Goal: Task Accomplishment & Management: Use online tool/utility

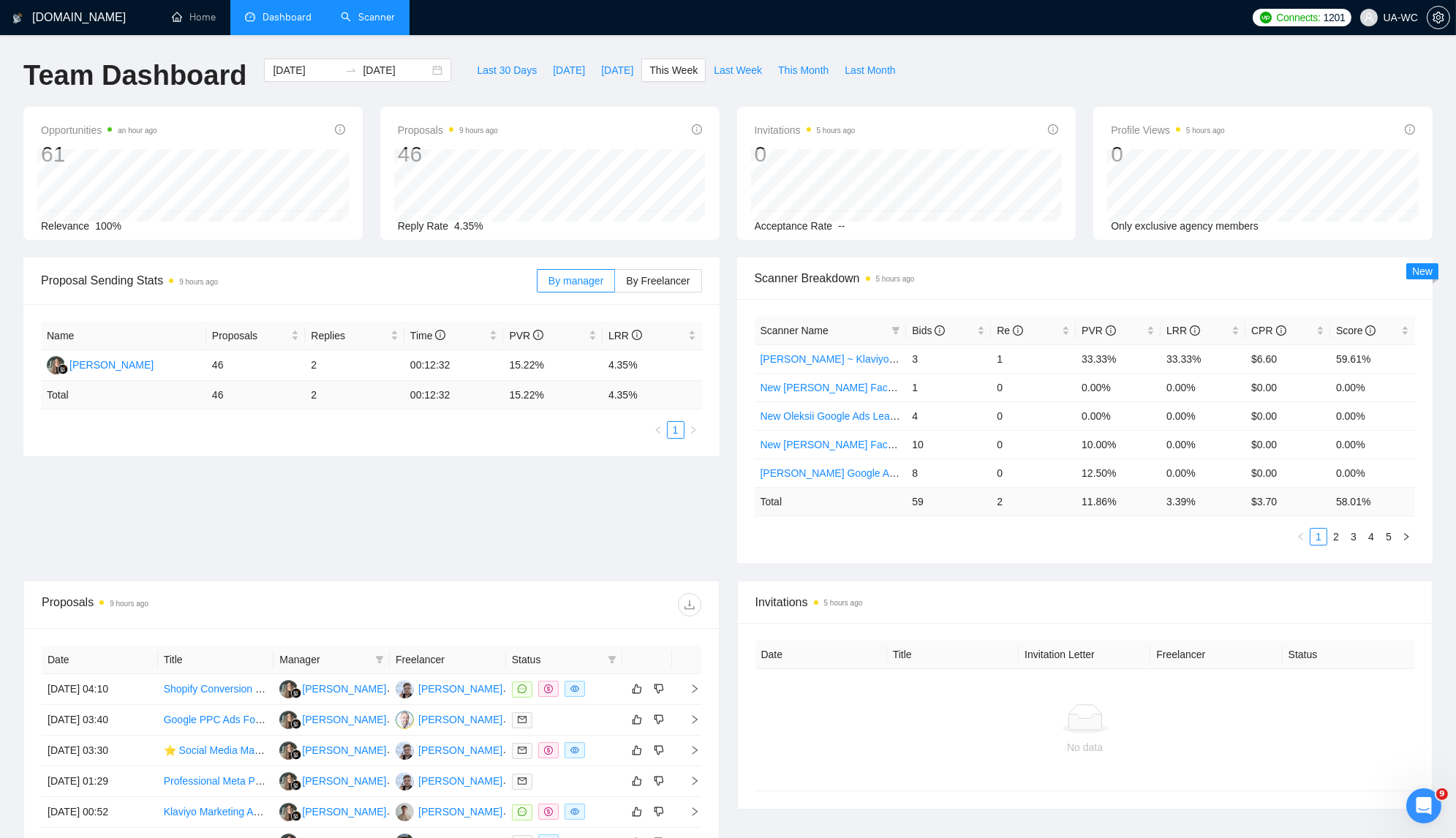
click at [361, 23] on link "Scanner" at bounding box center [367, 17] width 54 height 13
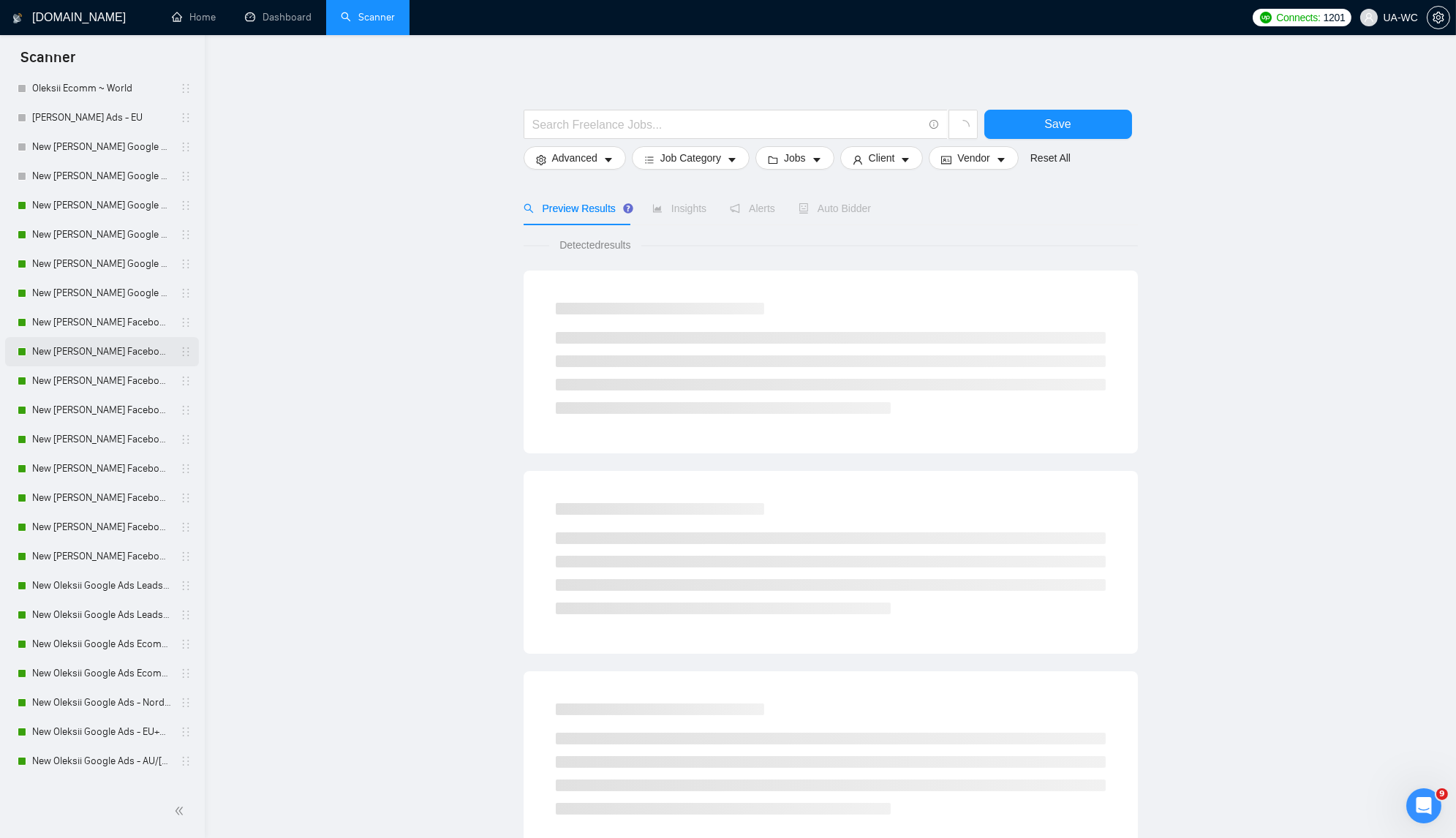
scroll to position [180, 0]
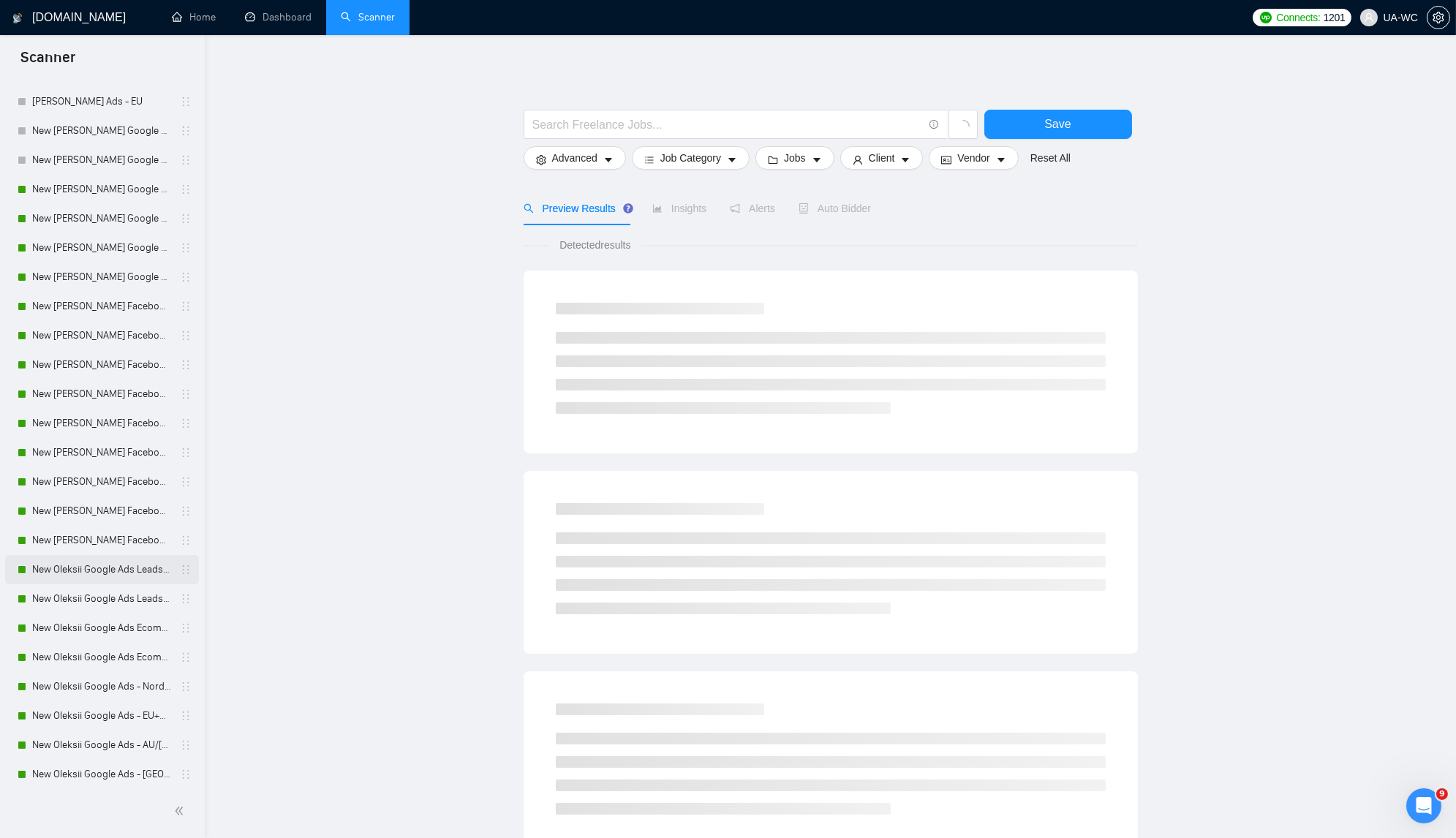
click at [60, 568] on link "New Oleksii Google Ads Leads - [GEOGRAPHIC_DATA]|[GEOGRAPHIC_DATA]" at bounding box center [102, 569] width 139 height 29
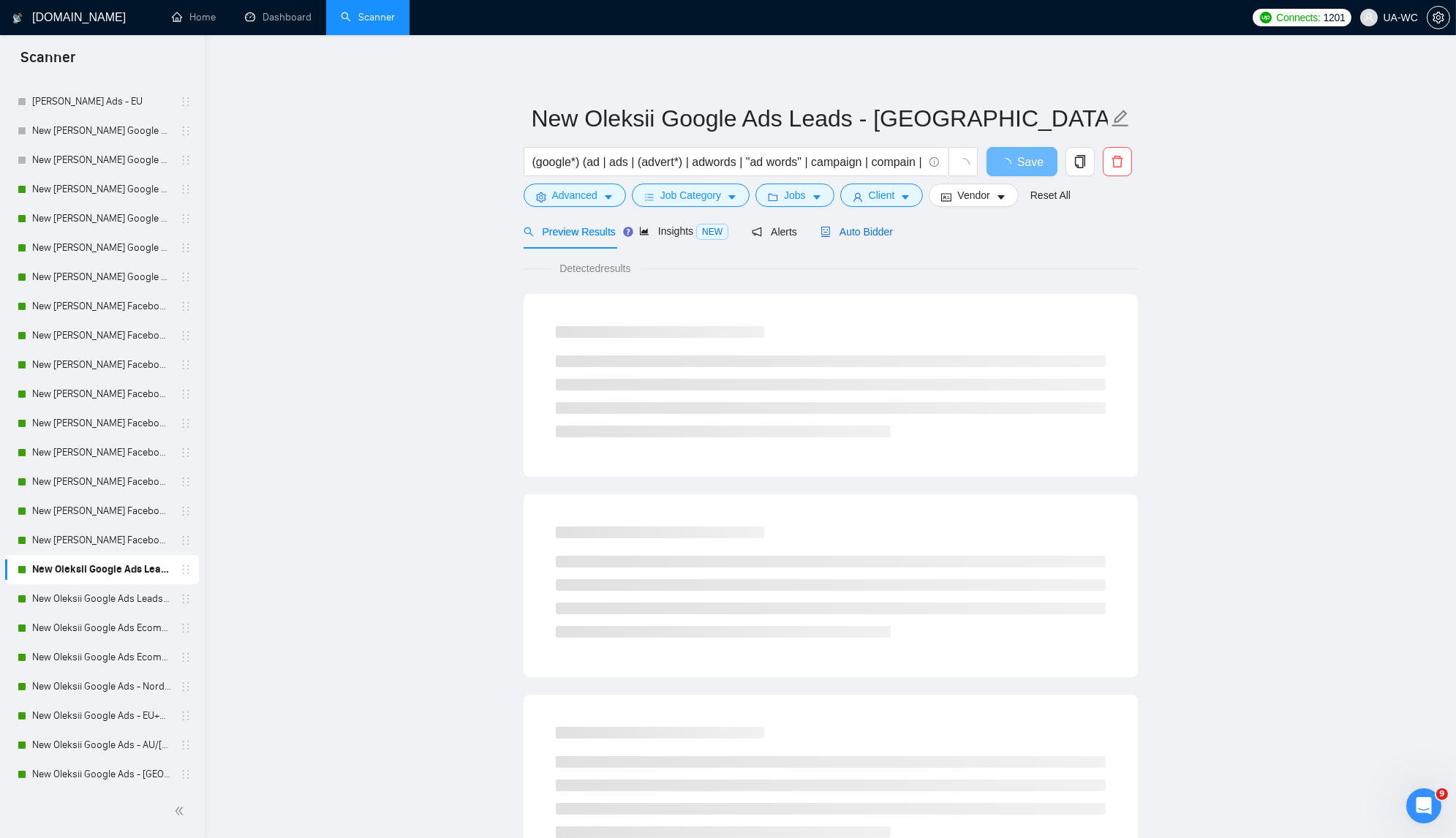
click at [867, 238] on div "Auto Bidder" at bounding box center [857, 231] width 73 height 16
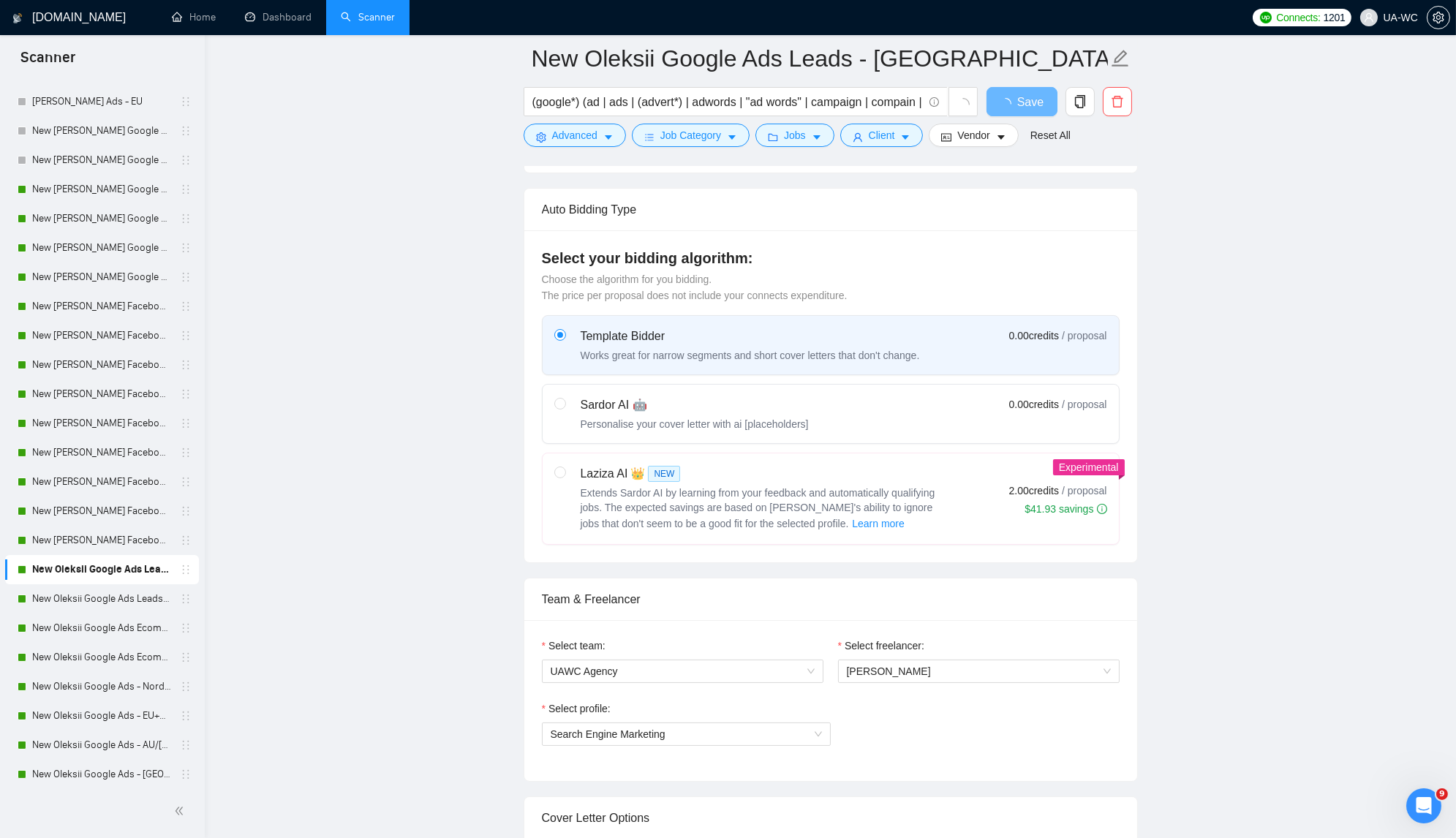
scroll to position [512, 0]
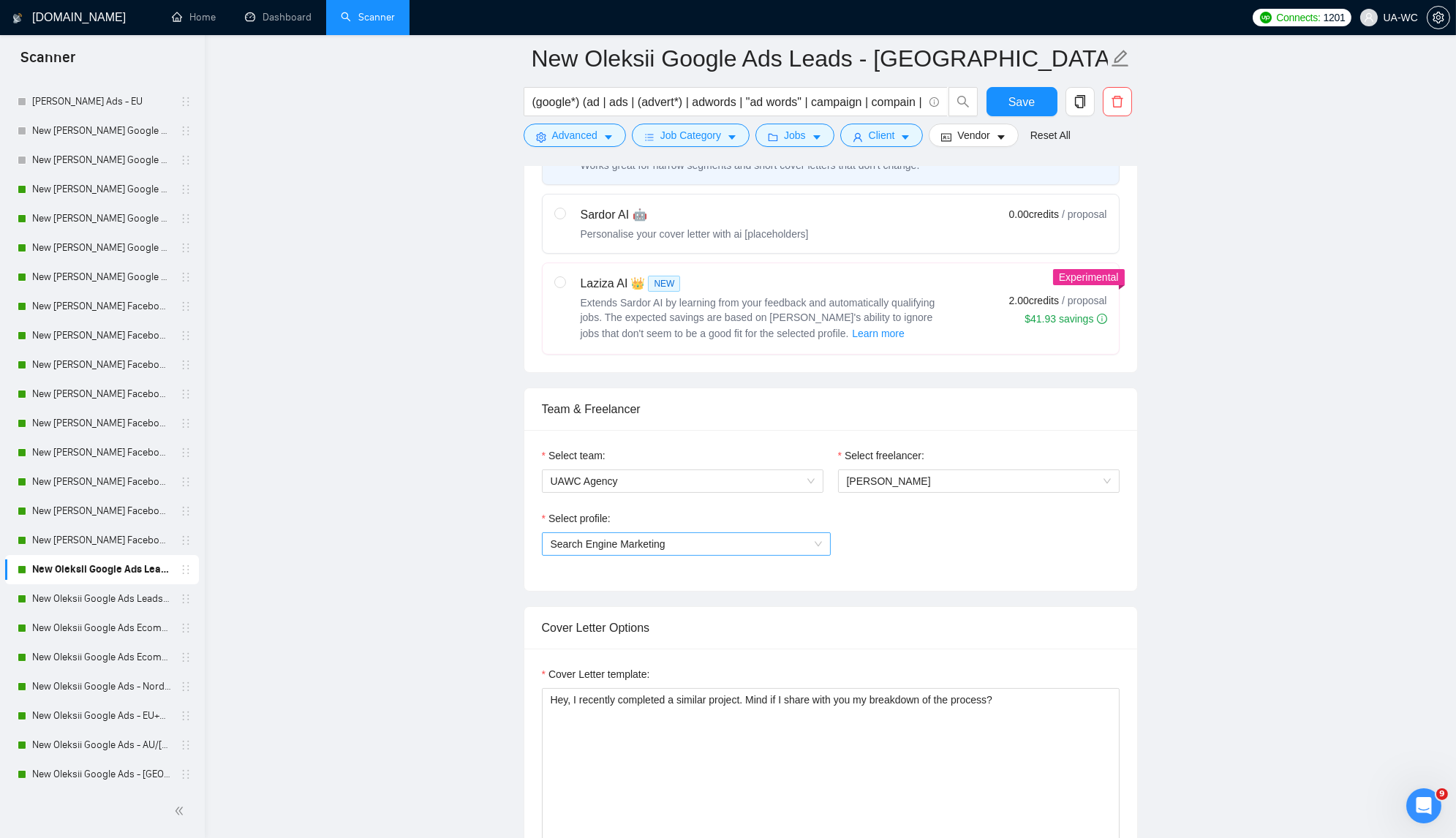
click at [759, 537] on span "Search Engine Marketing" at bounding box center [686, 544] width 271 height 22
click at [659, 588] on div "Social Media Marketing" at bounding box center [685, 589] width 271 height 16
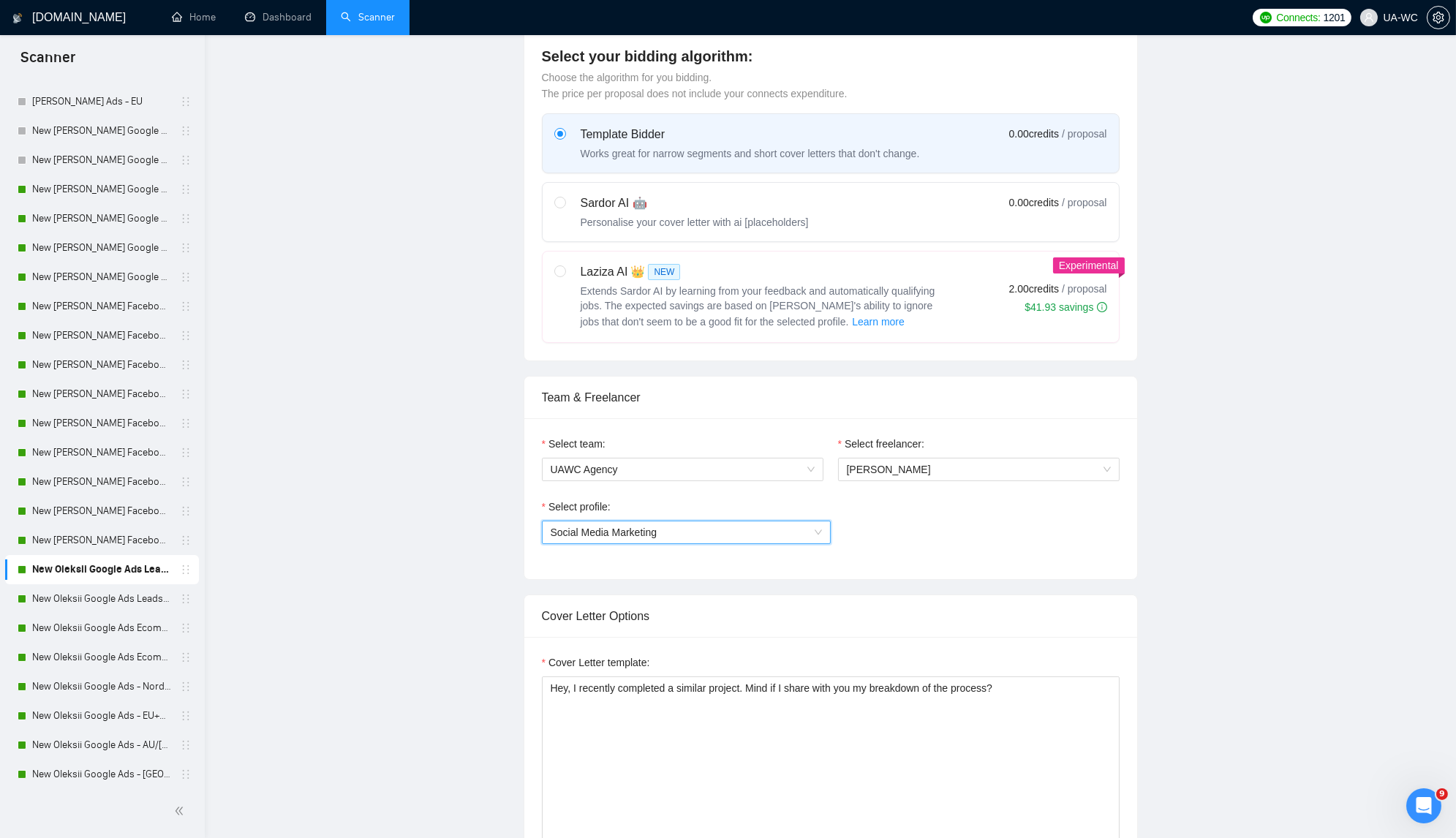
scroll to position [0, 0]
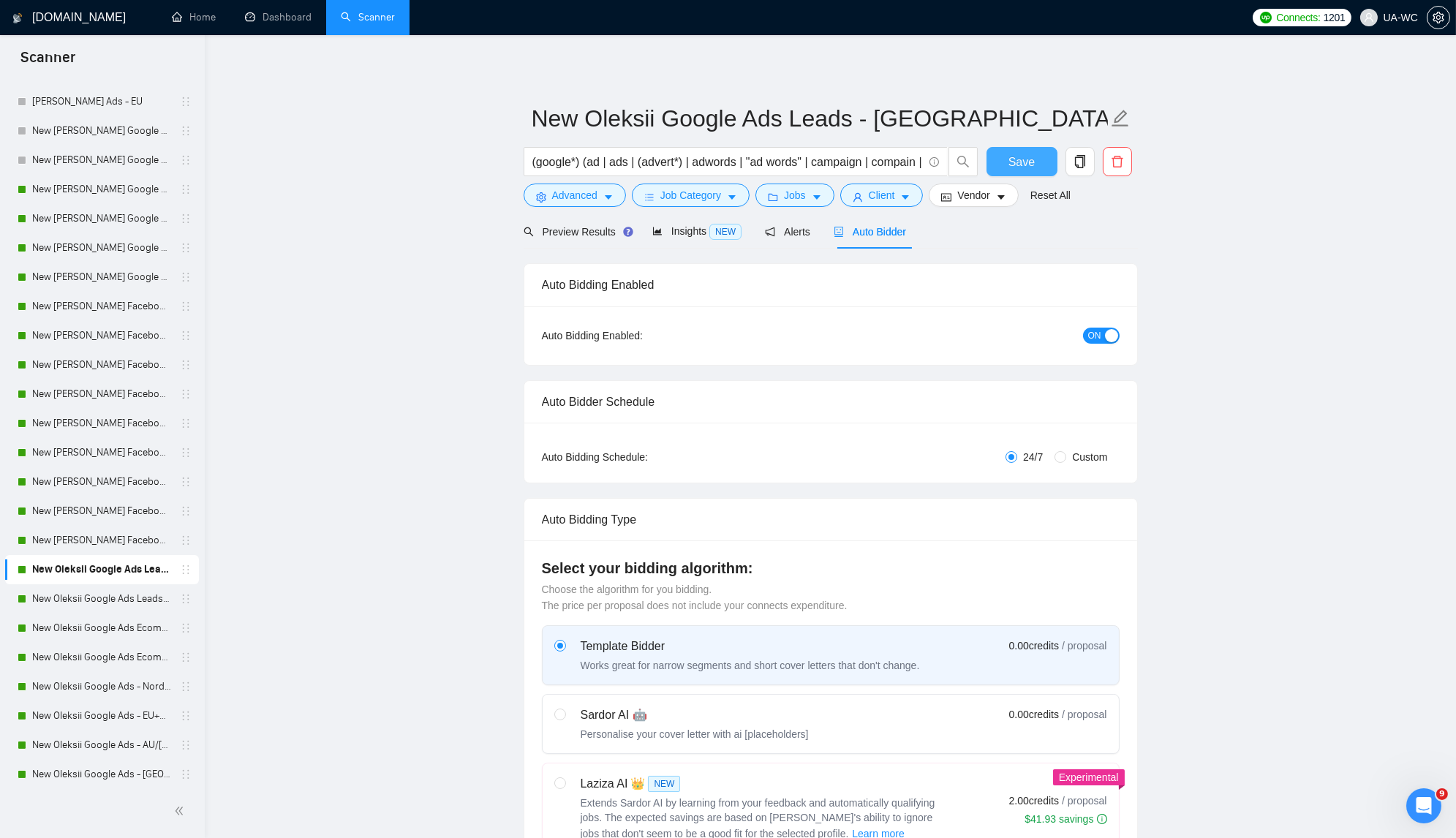
click at [1018, 169] on span "Save" at bounding box center [1022, 162] width 27 height 18
click at [690, 229] on span "Insights NEW" at bounding box center [697, 231] width 89 height 12
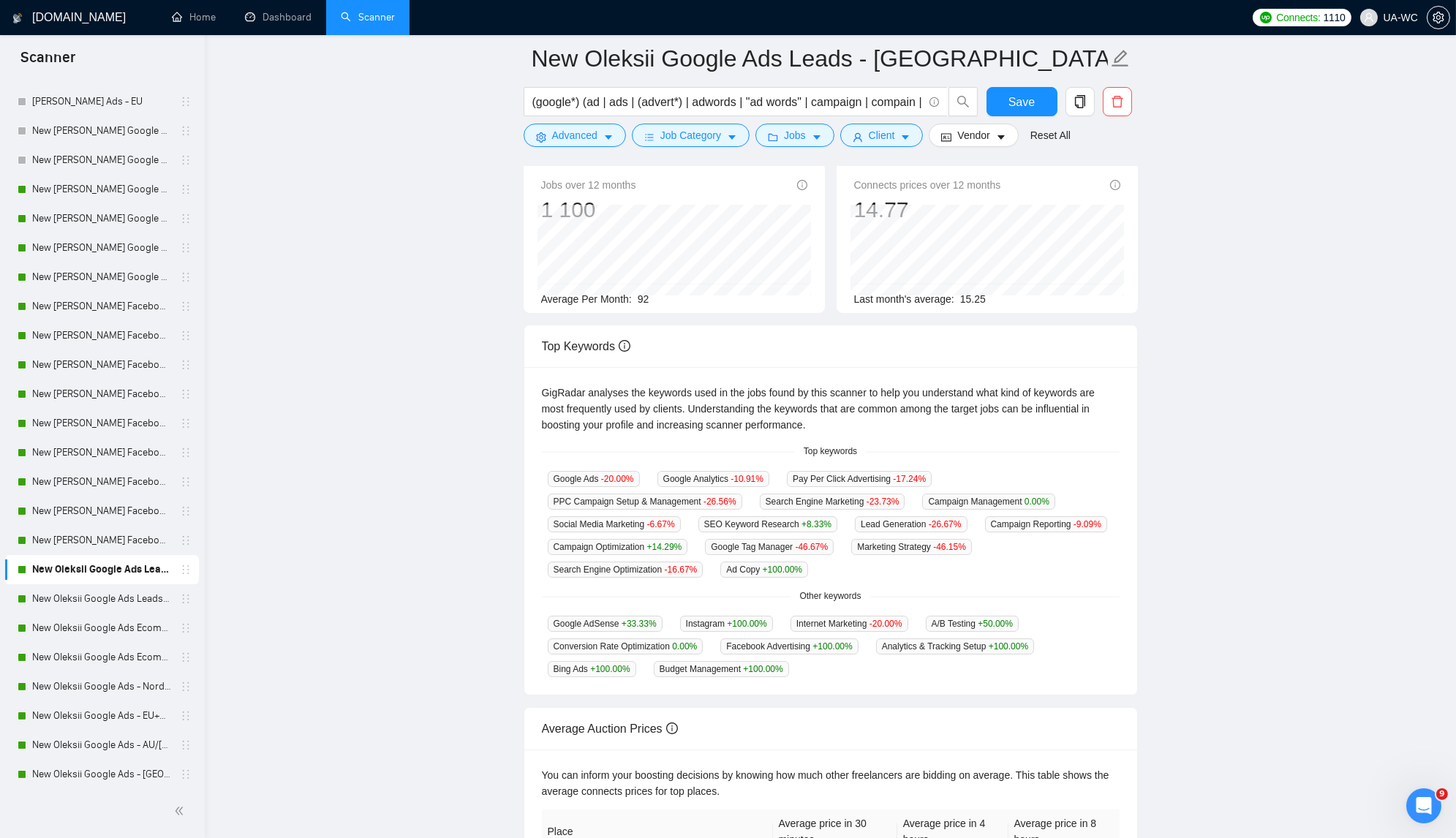
scroll to position [100, 0]
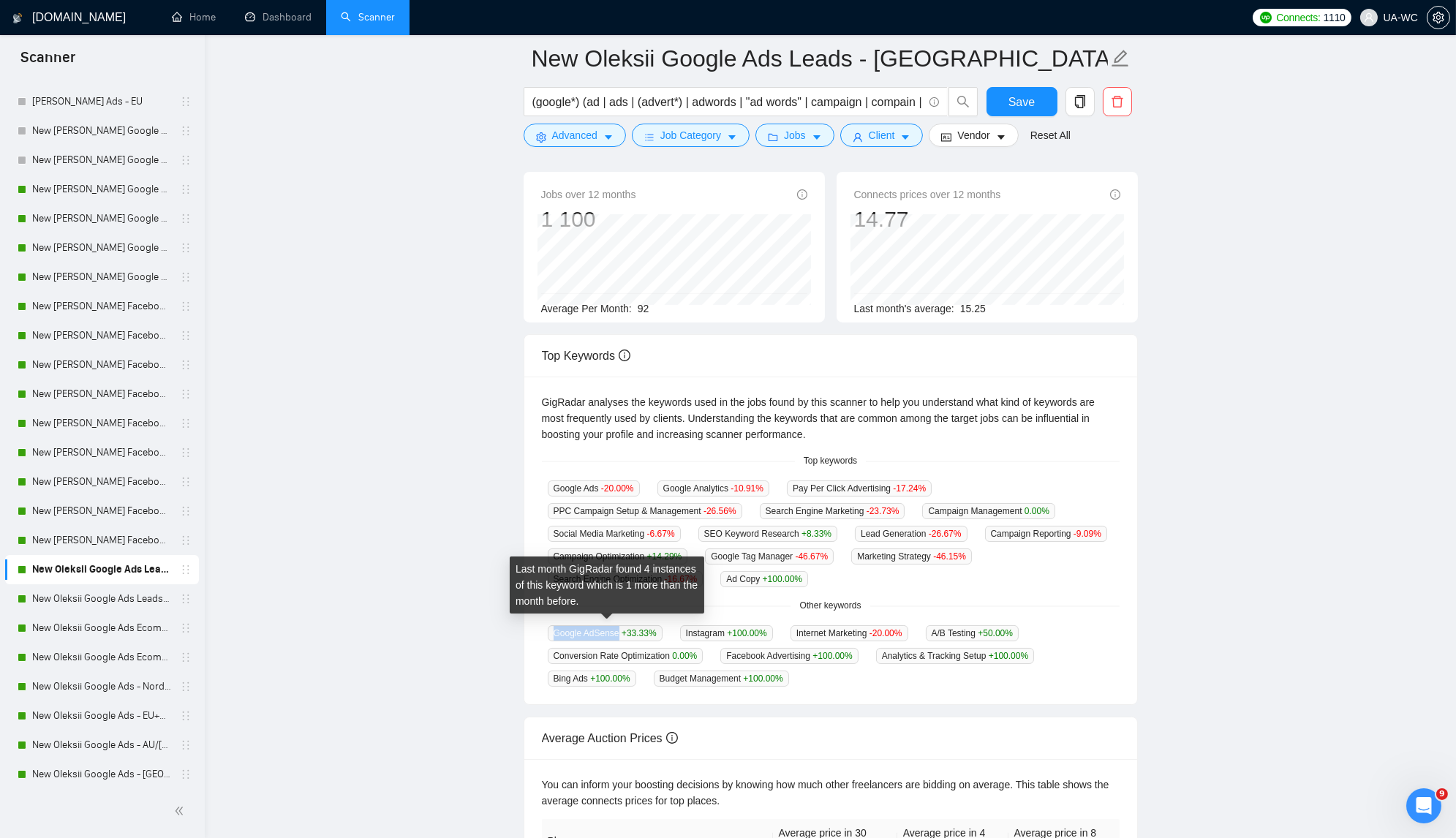
drag, startPoint x: 554, startPoint y: 626, endPoint x: 621, endPoint y: 626, distance: 67.0
click at [621, 626] on span "Google AdSense +33.33 %" at bounding box center [605, 633] width 115 height 16
copy span "Google AdSense"
click at [895, 685] on div "GigRadar analyses the keywords used in the jobs found by this scanner to help y…" at bounding box center [831, 540] width 613 height 328
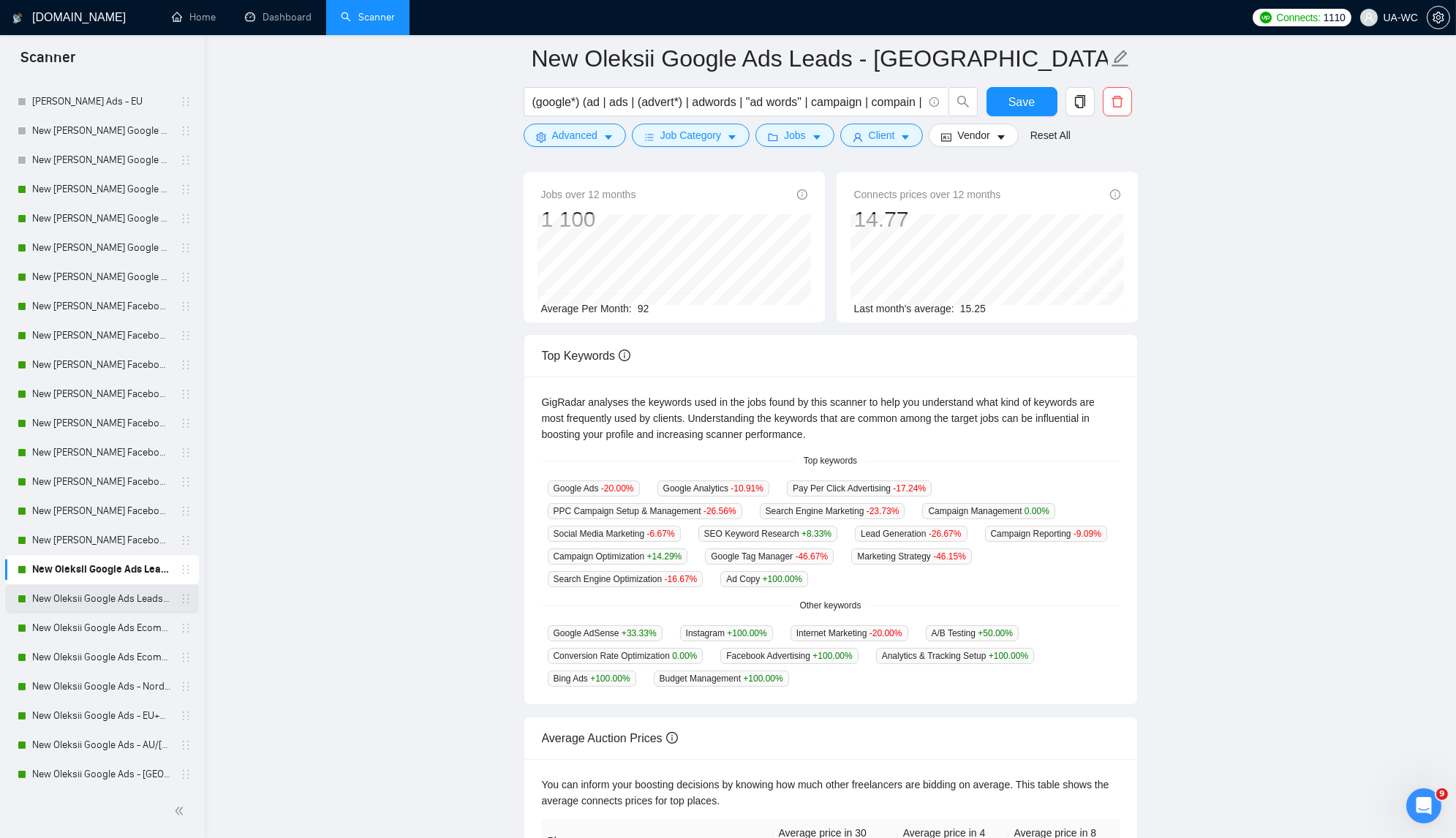
click at [86, 598] on link "New Oleksii Google Ads Leads - EU" at bounding box center [102, 598] width 139 height 29
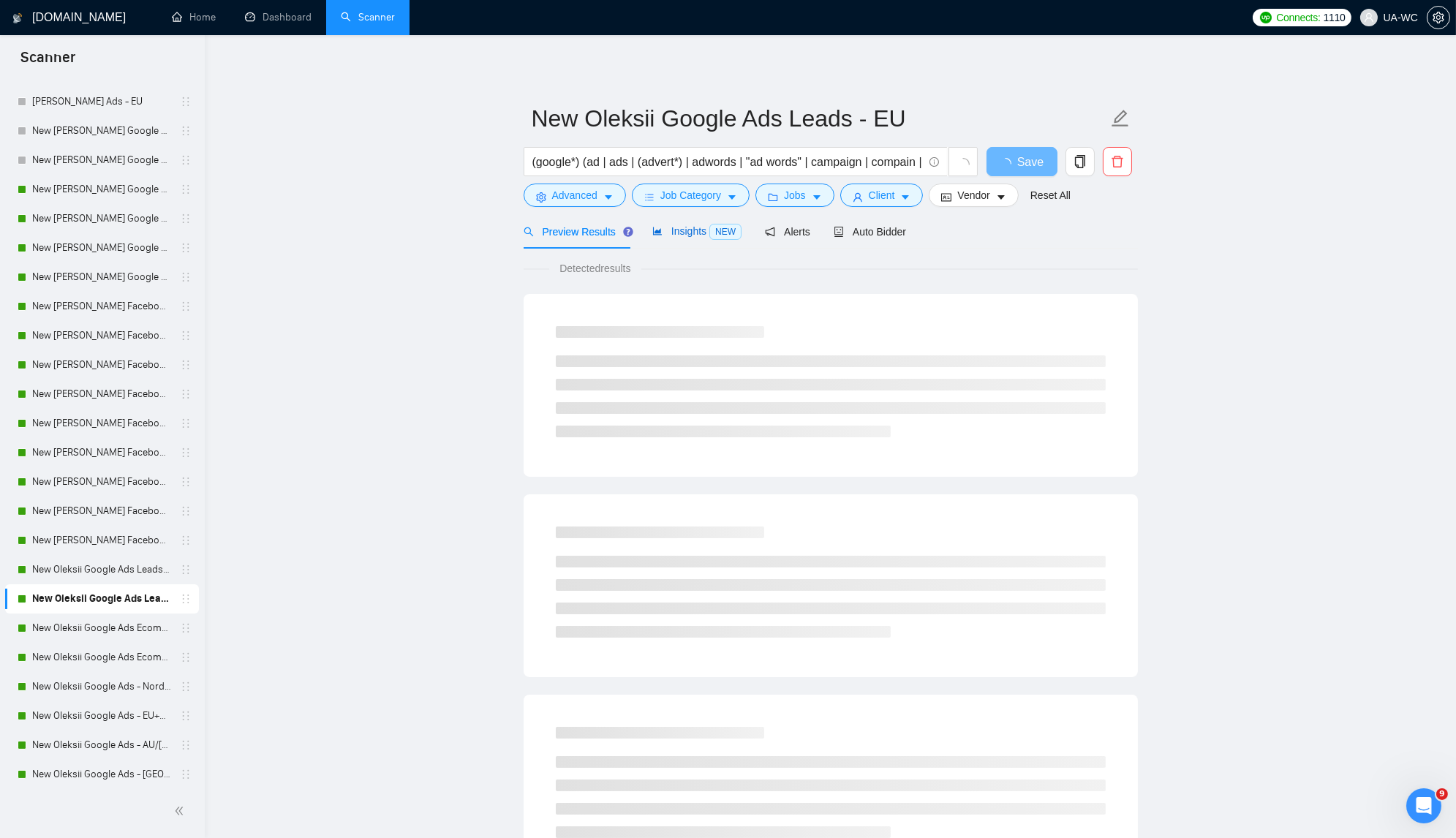
click at [698, 227] on span "Insights NEW" at bounding box center [697, 231] width 89 height 12
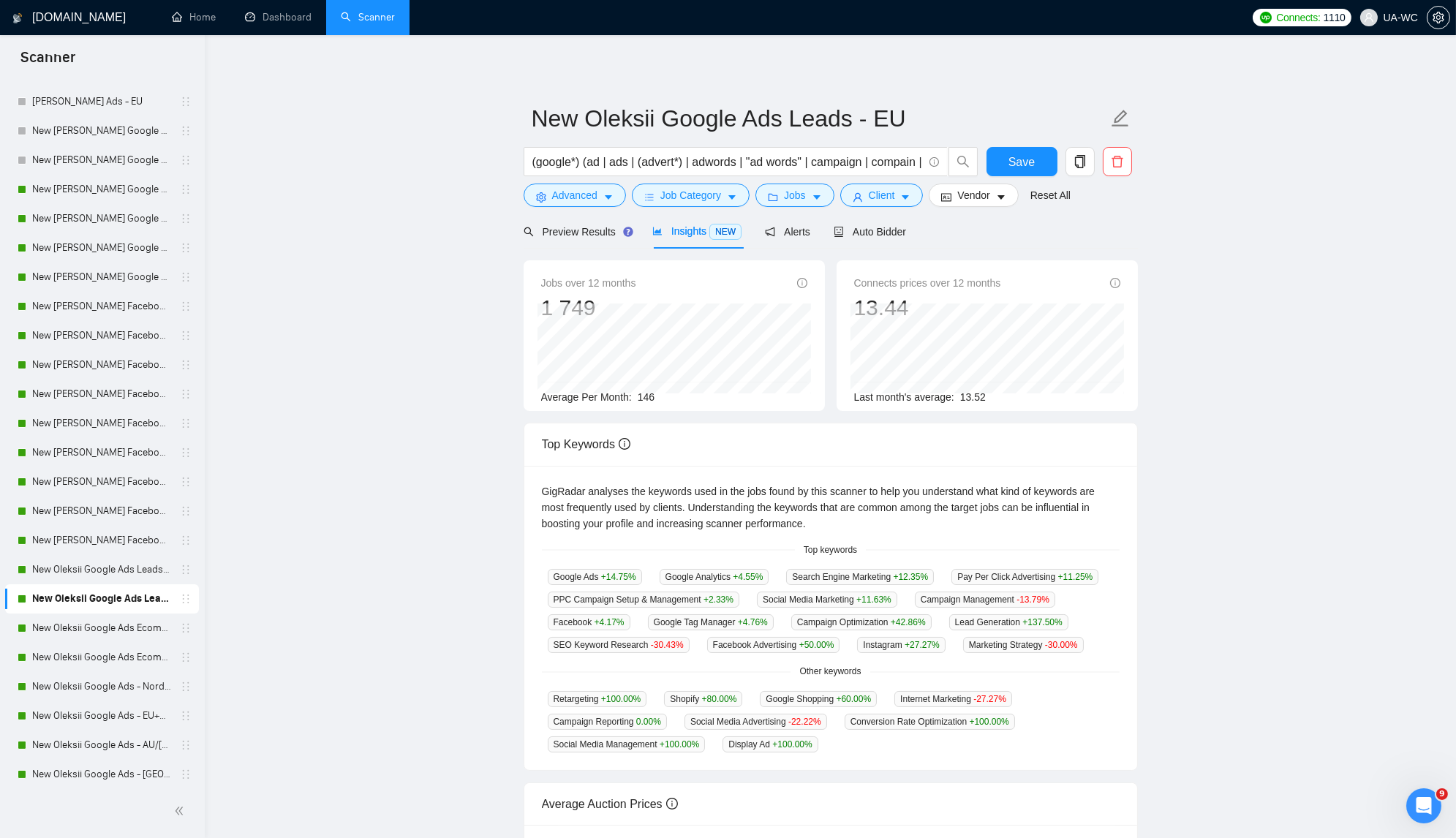
scroll to position [58, 0]
